Goal: Task Accomplishment & Management: Use online tool/utility

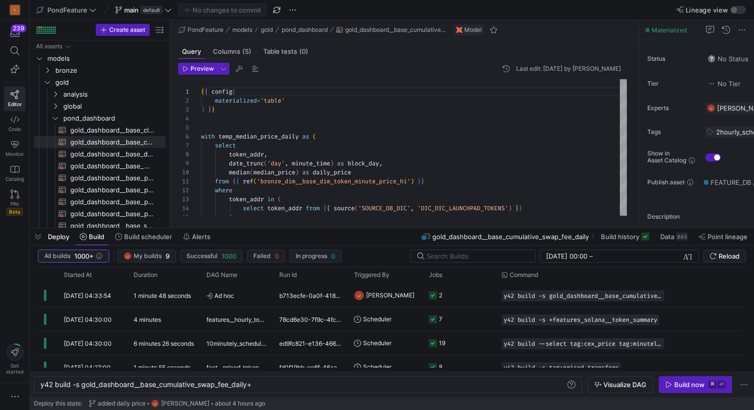
scroll to position [0, 212]
click at [40, 237] on span "button" at bounding box center [38, 236] width 16 height 17
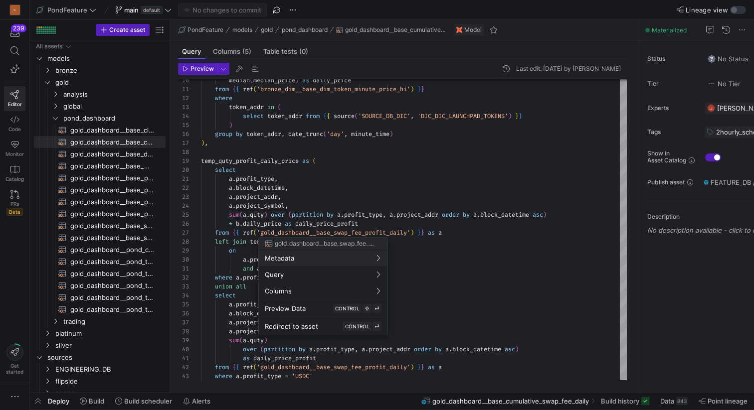
click at [438, 183] on div at bounding box center [377, 205] width 754 height 410
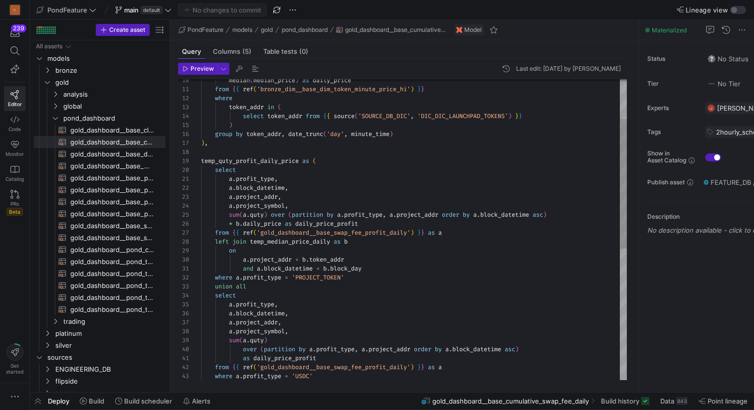
click at [379, 169] on div "median ( median_price ) as daily_price from { { ref ( 'bronze_dim__base_dim_tok…" at bounding box center [414, 336] width 426 height 699
click at [368, 149] on div "median ( median_price ) as daily_price from { { ref ( 'bronze_dim__base_dim_tok…" at bounding box center [414, 336] width 426 height 699
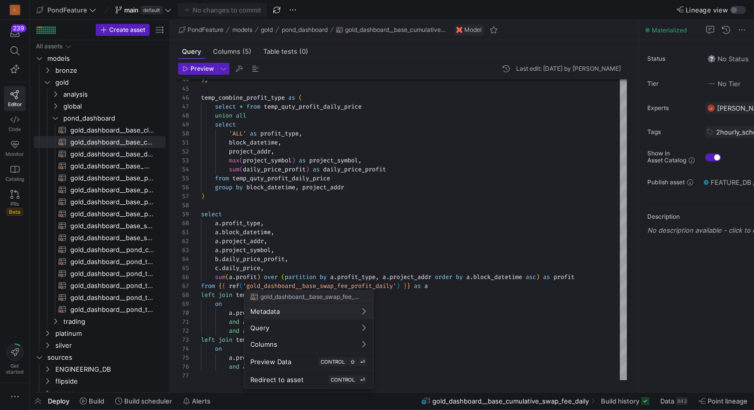
click at [390, 220] on div at bounding box center [377, 205] width 754 height 410
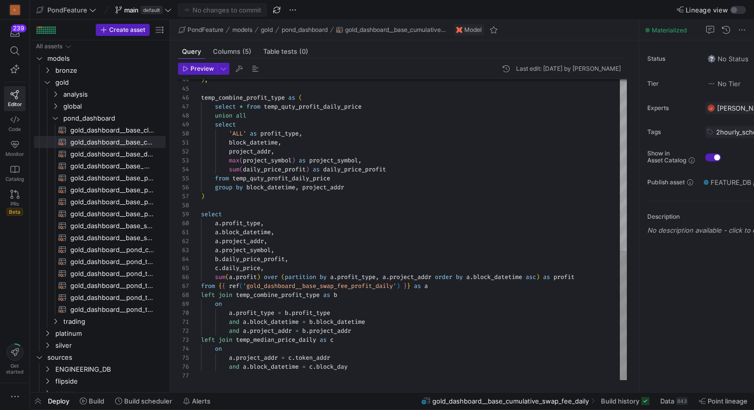
click at [311, 262] on div ") , temp_combine_profit_type as ( select * from temp_quty_profit_daily_price un…" at bounding box center [414, 30] width 426 height 699
click at [297, 268] on div ") , temp_combine_profit_type as ( select * from temp_quty_profit_daily_price un…" at bounding box center [414, 30] width 426 height 699
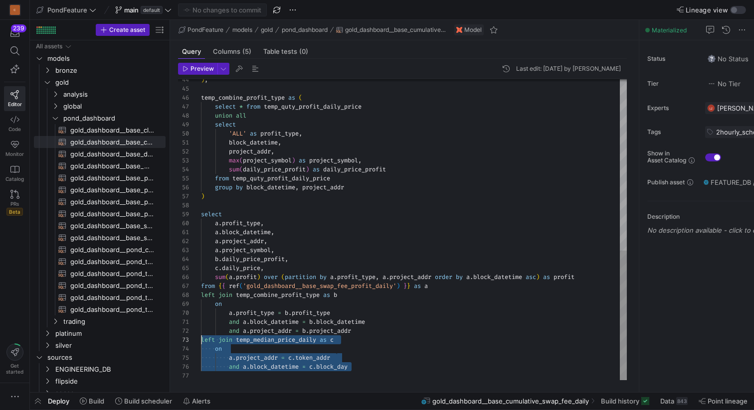
scroll to position [18, 0]
drag, startPoint x: 362, startPoint y: 364, endPoint x: 189, endPoint y: 337, distance: 174.7
click at [201, 337] on div ") , temp_combine_profit_type as ( select * from temp_quty_profit_daily_price un…" at bounding box center [414, 30] width 426 height 699
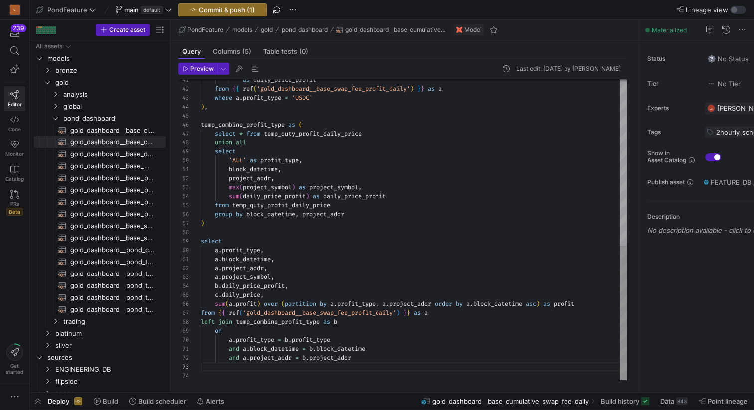
scroll to position [9, 155]
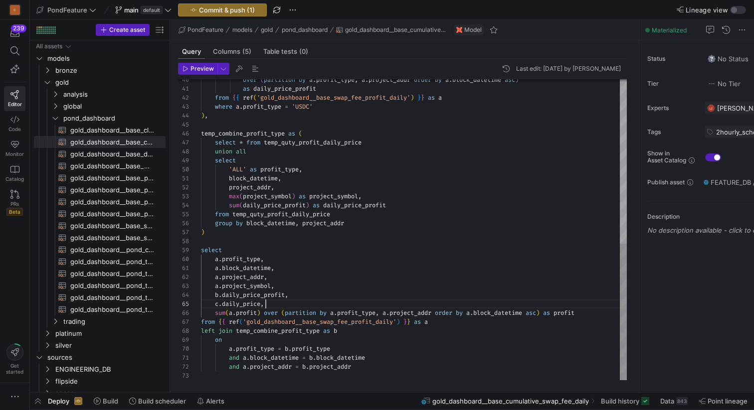
click at [340, 304] on div ") , temp_combine_profit_type as ( select * from temp_quty_profit_daily_price un…" at bounding box center [414, 48] width 426 height 663
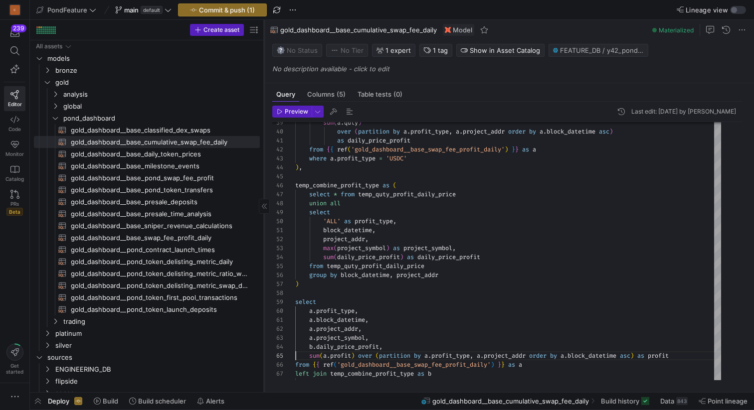
drag, startPoint x: 169, startPoint y: 175, endPoint x: 263, endPoint y: 173, distance: 94.3
click at [264, 173] on div at bounding box center [264, 206] width 0 height 372
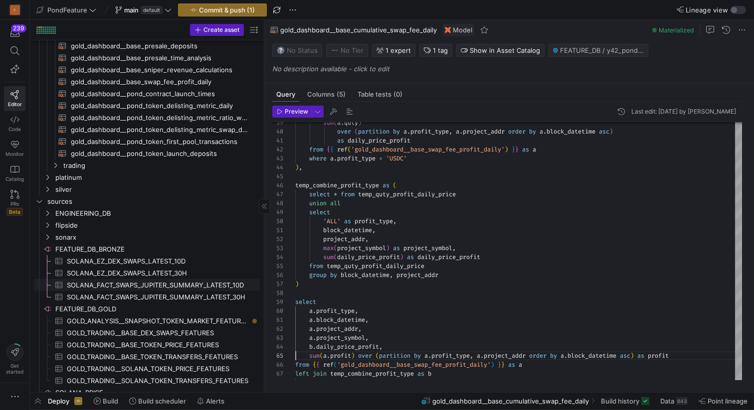
scroll to position [139, 0]
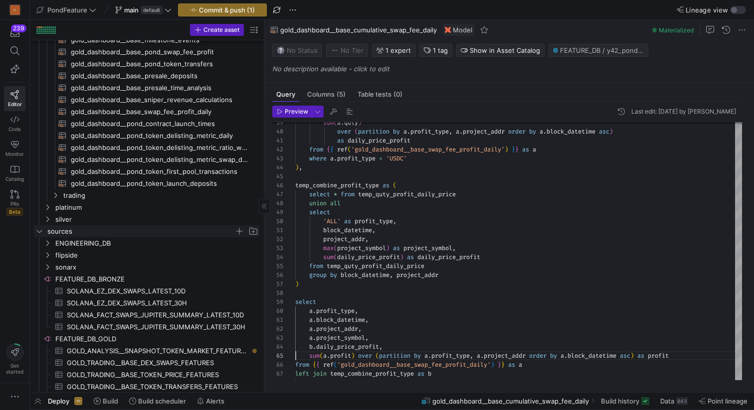
click at [40, 230] on icon "Press SPACE to select this row." at bounding box center [39, 231] width 7 height 6
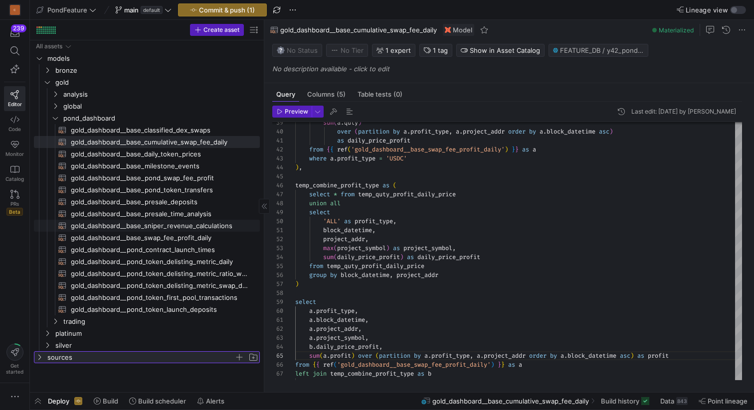
scroll to position [0, 0]
click at [49, 332] on icon "Press SPACE to select this row." at bounding box center [47, 334] width 7 height 6
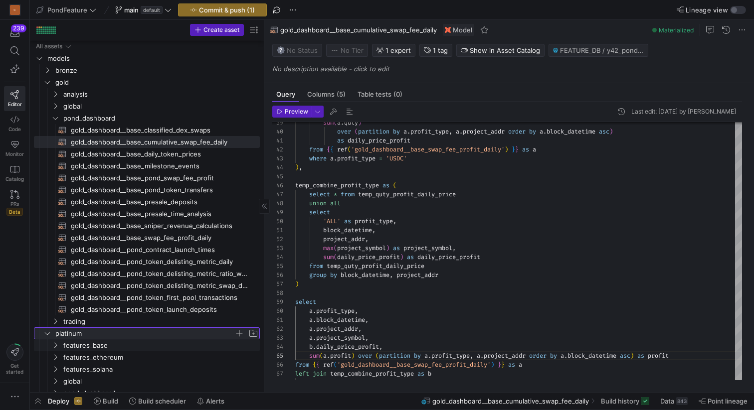
scroll to position [43, 0]
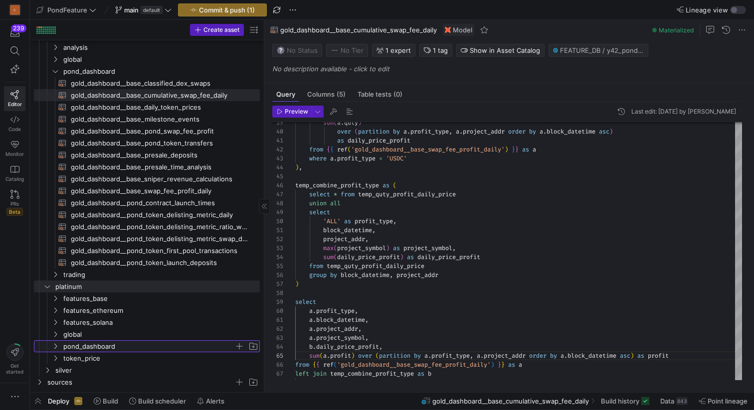
click at [132, 345] on span "pond_dashboard" at bounding box center [148, 346] width 171 height 11
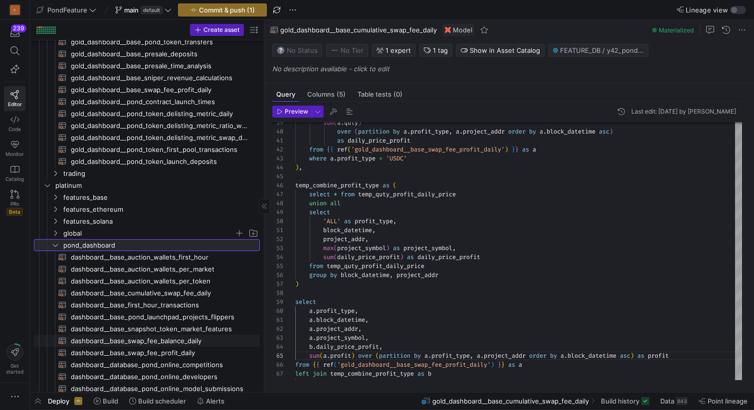
scroll to position [160, 0]
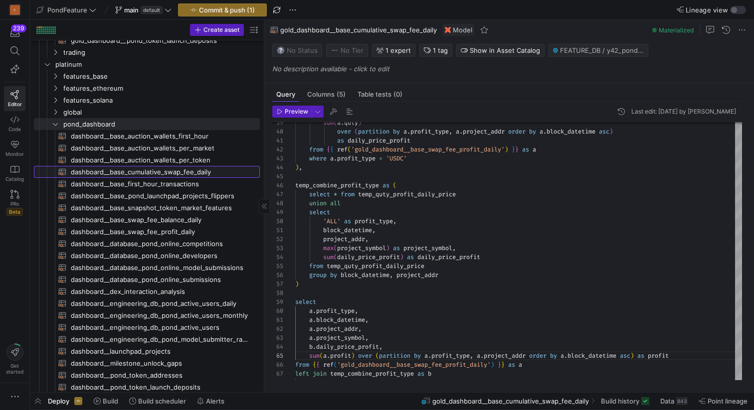
click at [179, 175] on span "dashboard__base_cumulative_swap_fee_daily​​​​​​​​​​" at bounding box center [159, 172] width 177 height 11
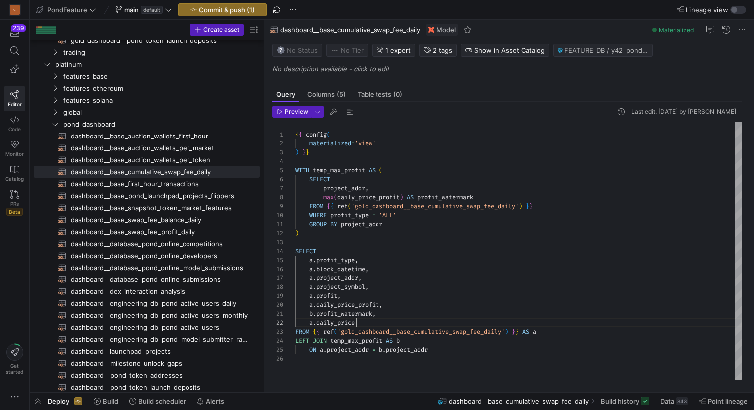
click at [381, 322] on div "{ { config ( materialized = 'view' ) } } WITH temp_max_profit AS ( SELECT proje…" at bounding box center [518, 251] width 447 height 258
click at [400, 315] on div "{ { config ( materialized = 'view' ) } } WITH temp_max_profit AS ( SELECT proje…" at bounding box center [518, 251] width 447 height 258
type textarea "b.profit_watermark FROM {{ ref('gold_dashboard__base_cumulative_swap_fee_daily'…"
